Goal: Task Accomplishment & Management: Manage account settings

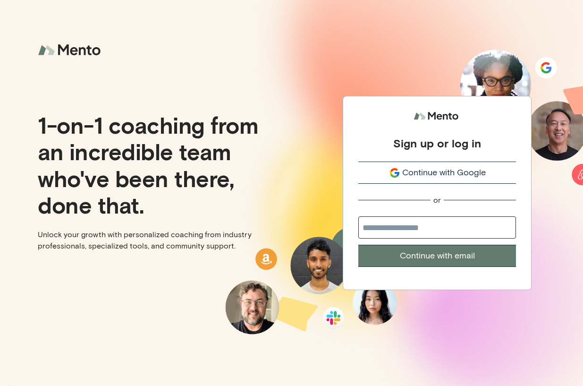
click at [413, 171] on span "Continue with Google" at bounding box center [444, 172] width 84 height 13
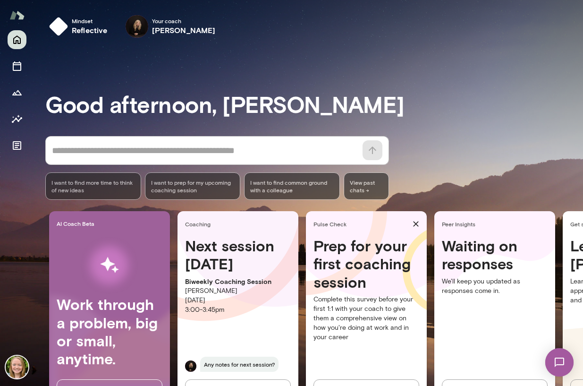
scroll to position [30, 0]
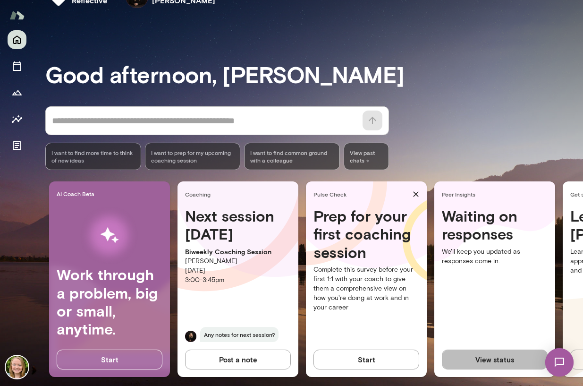
click at [484, 358] on button "View status" at bounding box center [495, 359] width 106 height 20
